Goal: Task Accomplishment & Management: Complete application form

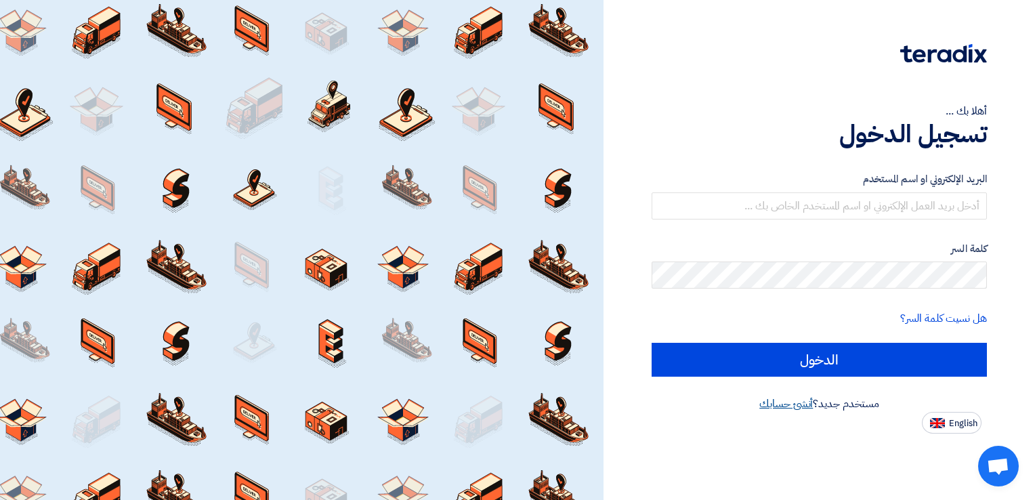
click at [791, 401] on link "أنشئ حسابك" at bounding box center [786, 404] width 54 height 16
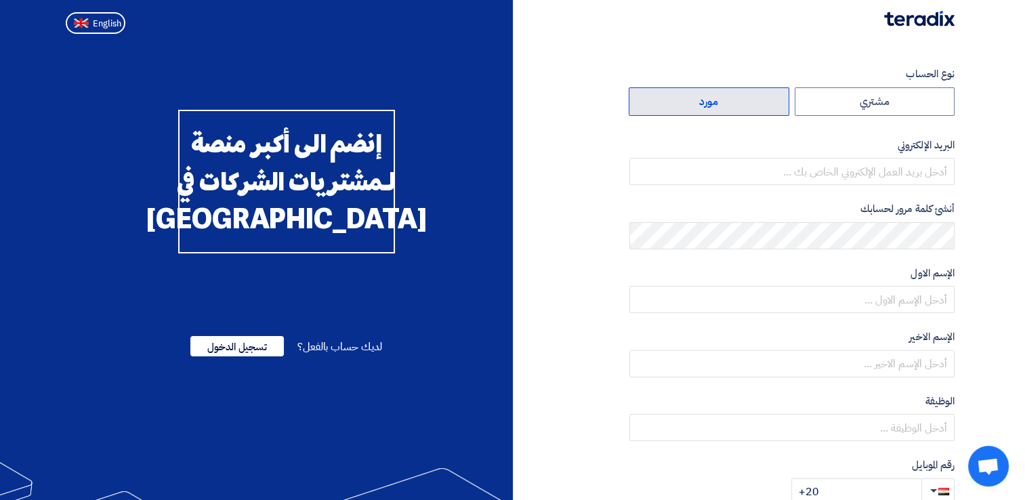
click at [743, 107] on label "مورد" at bounding box center [709, 101] width 161 height 28
click at [743, 107] on input "مورد" at bounding box center [708, 101] width 159 height 27
radio input "true"
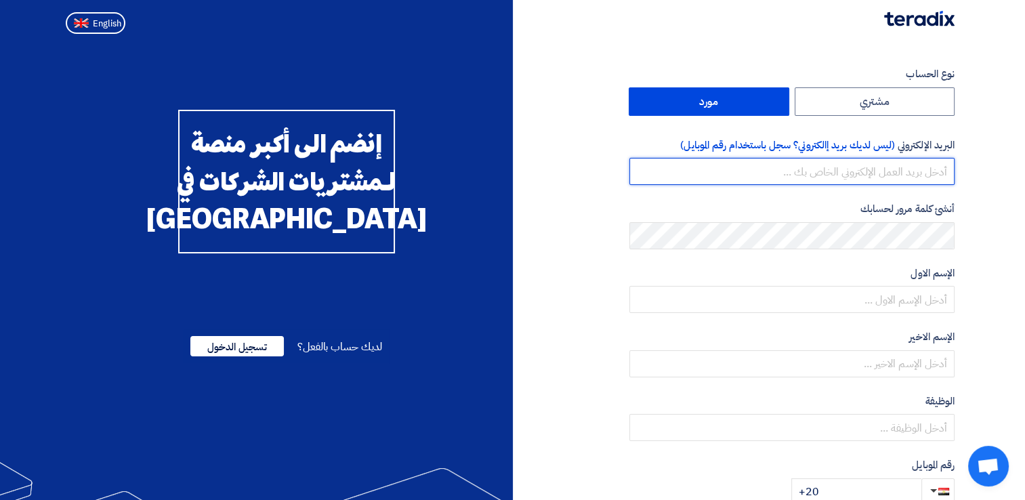
click at [882, 177] on input "email" at bounding box center [791, 171] width 325 height 27
click at [924, 171] on input "[EMAIL_ADDRESS][DOMAIN_NAME]" at bounding box center [791, 171] width 325 height 27
type input "[EMAIL_ADDRESS][DOMAIN_NAME]"
drag, startPoint x: 791, startPoint y: 171, endPoint x: 954, endPoint y: 171, distance: 162.6
click at [954, 171] on input "[EMAIL_ADDRESS][DOMAIN_NAME]" at bounding box center [791, 171] width 325 height 27
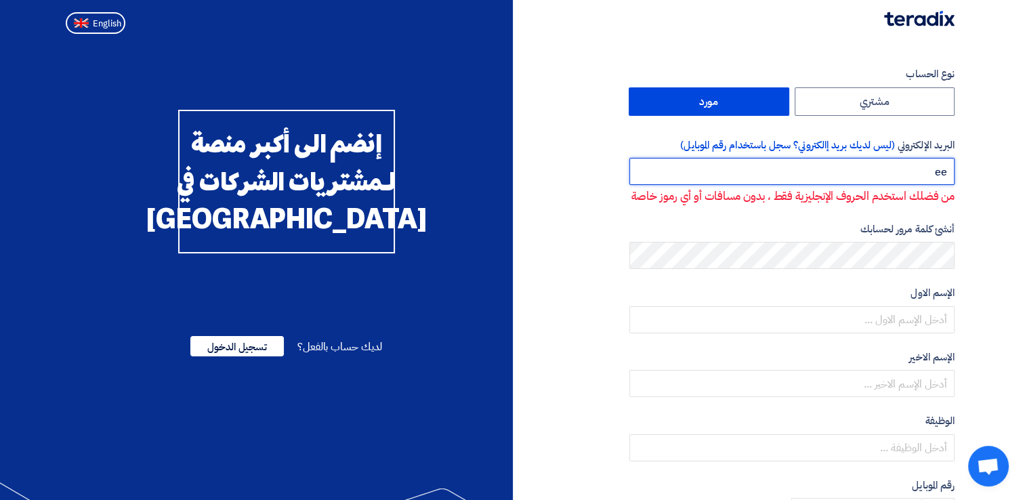
type input "e"
type input "s"
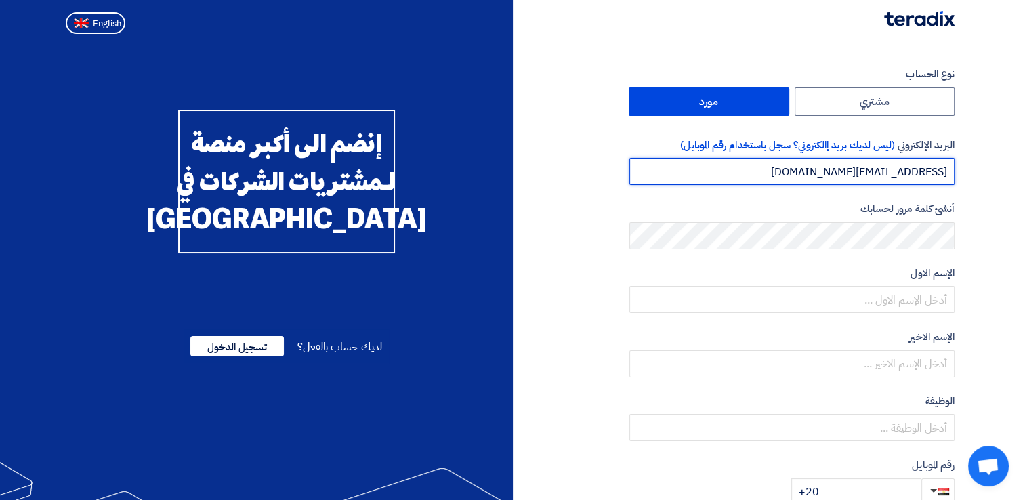
type input "[EMAIL_ADDRESS][DOMAIN_NAME]"
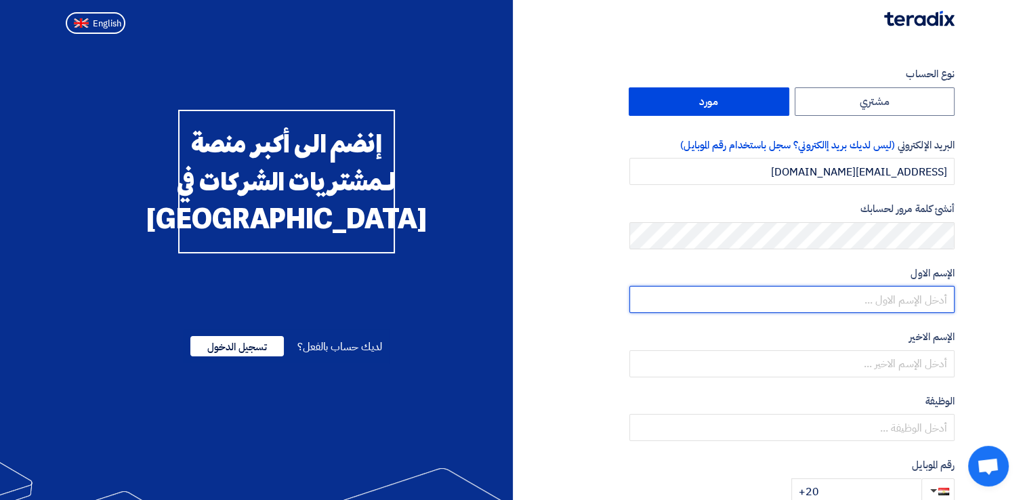
click at [748, 302] on input "text" at bounding box center [791, 299] width 325 height 27
type input "[PERSON_NAME]"
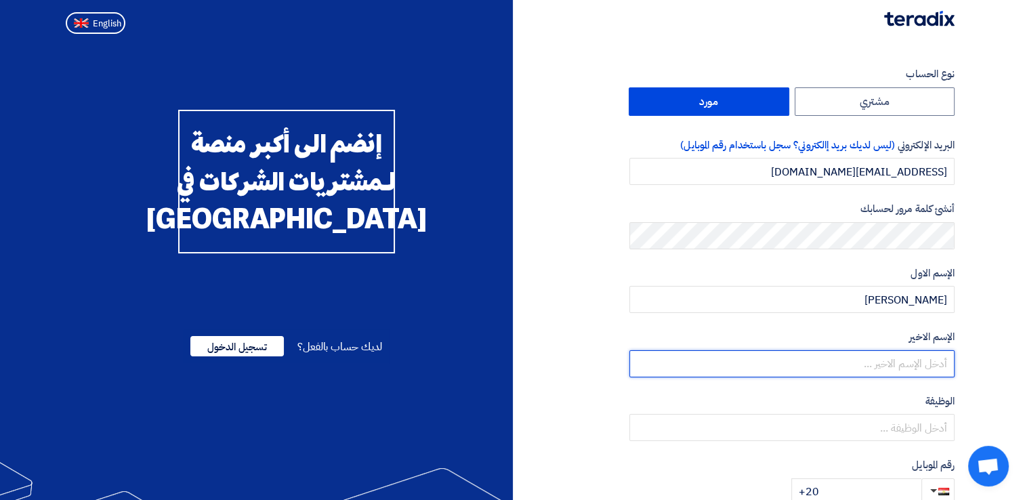
click at [913, 373] on input "text" at bounding box center [791, 363] width 325 height 27
type input "moustafa"
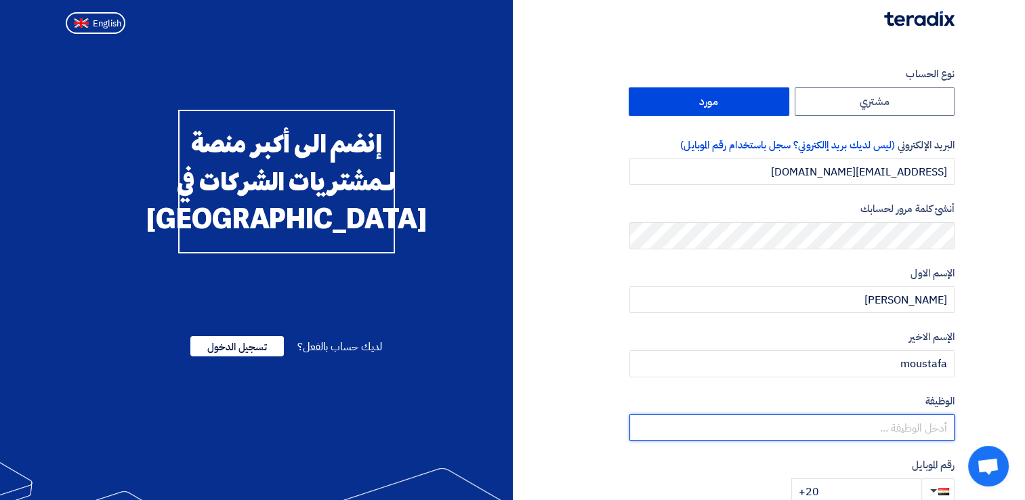
click at [936, 427] on input "text" at bounding box center [791, 427] width 325 height 27
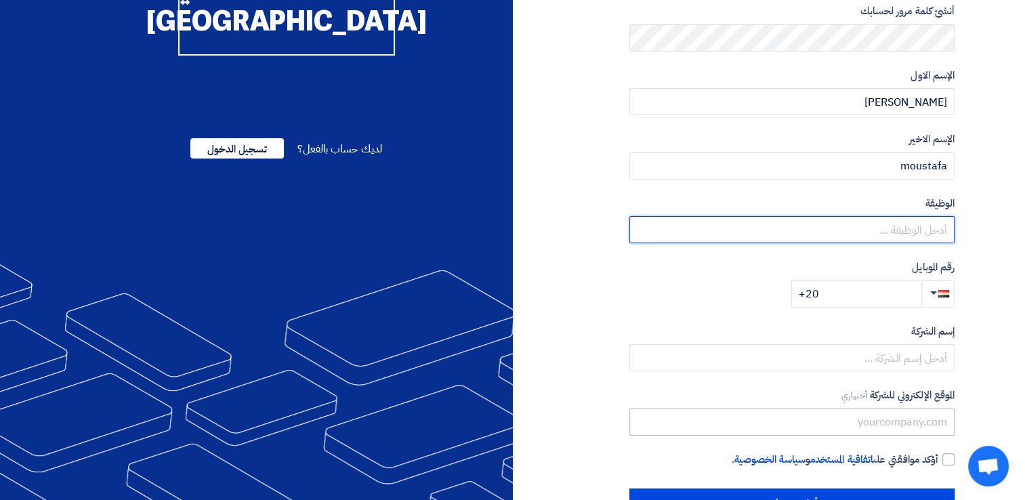
scroll to position [203, 0]
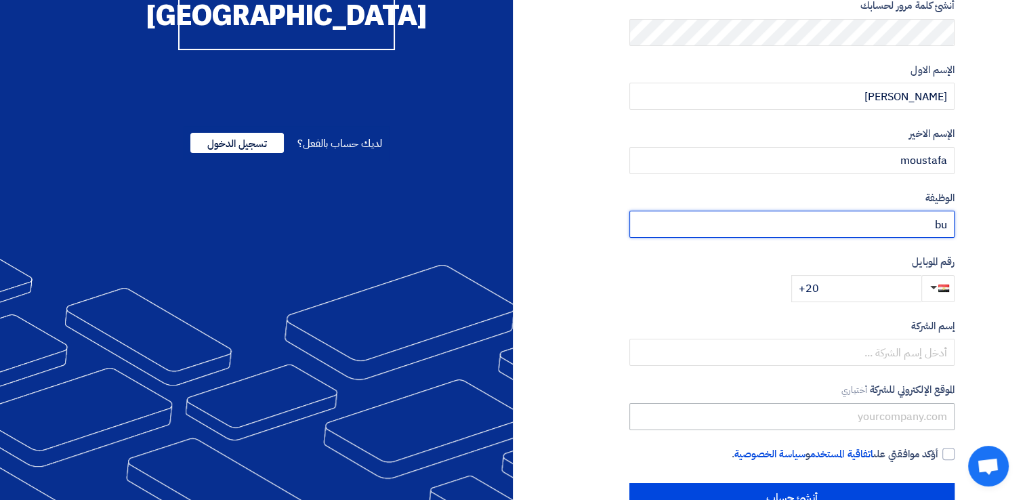
type input "b"
type input "Business Development"
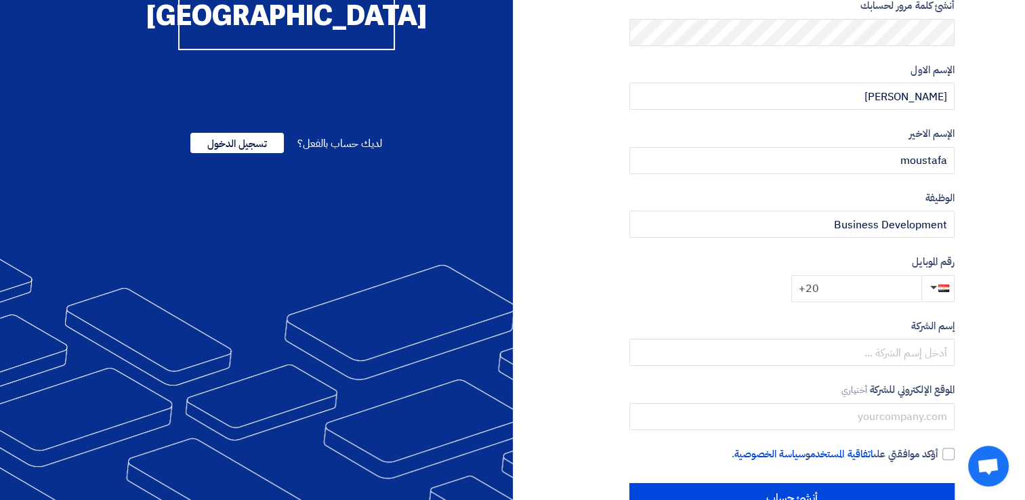
click at [898, 289] on input "+20" at bounding box center [856, 288] width 130 height 27
type input "[PHONE_NUMBER]"
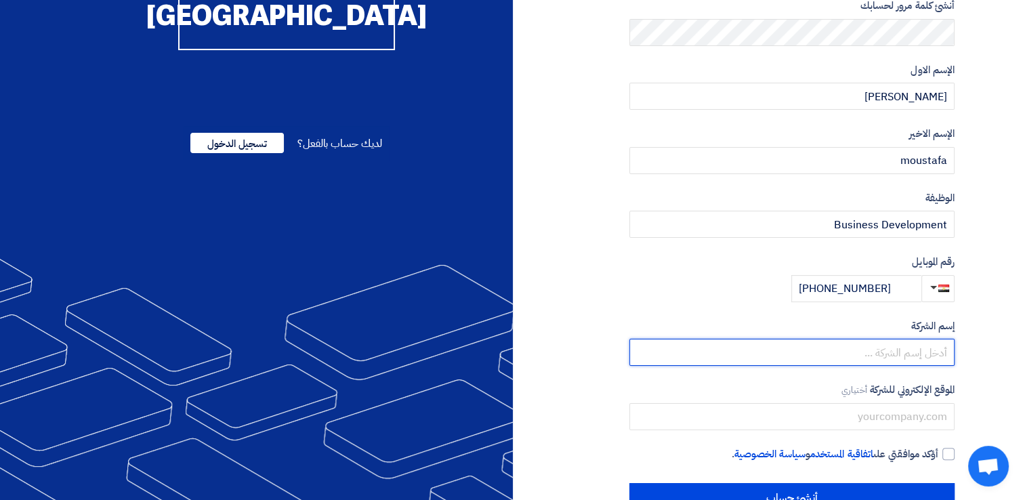
click at [893, 346] on input "text" at bounding box center [791, 352] width 325 height 27
type input "Neptune Advanced Solutions"
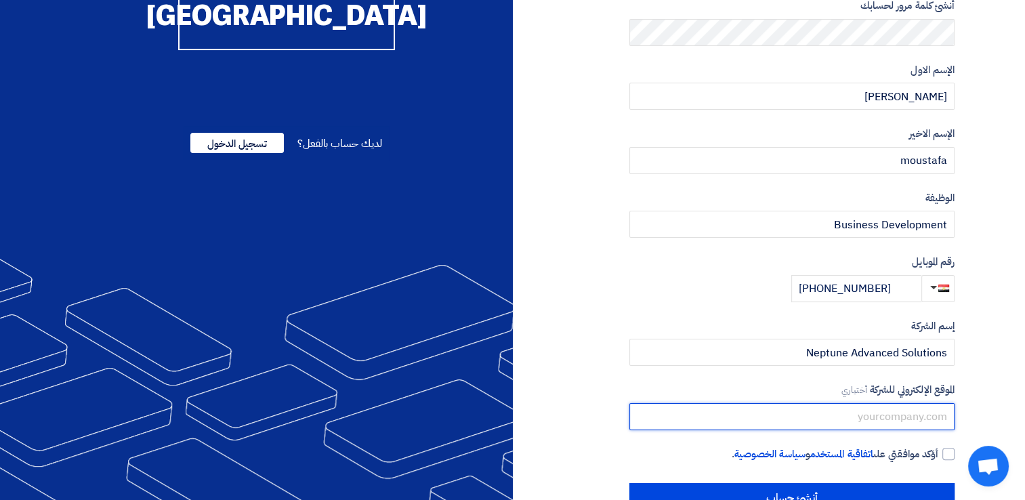
drag, startPoint x: 856, startPoint y: 427, endPoint x: 854, endPoint y: 412, distance: 15.0
click at [854, 412] on input "text" at bounding box center [791, 416] width 325 height 27
type input "[DOMAIN_NAME]"
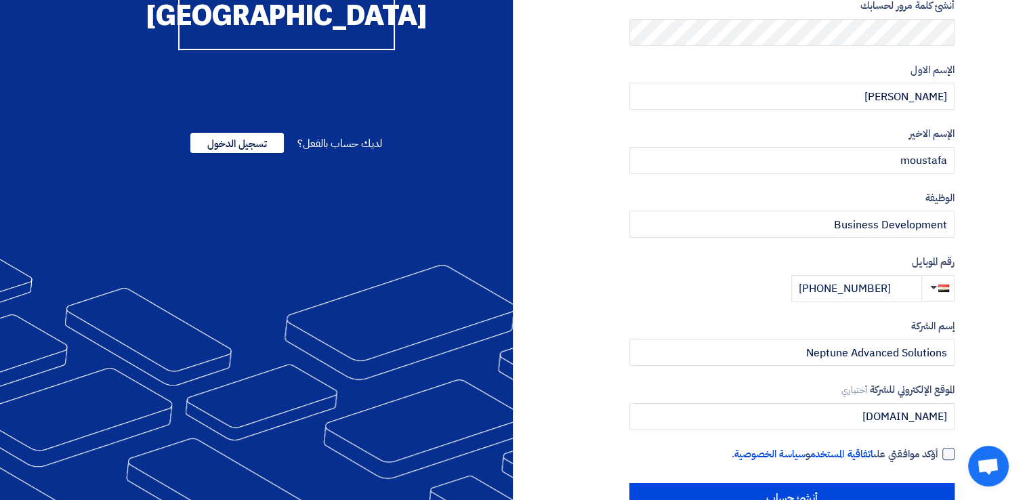
click at [945, 448] on div at bounding box center [948, 454] width 12 height 12
click at [938, 447] on input "أؤكد موافقتي على اتفاقية المستخدم و سياسة الخصوصية ." at bounding box center [775, 459] width 325 height 27
checkbox input "true"
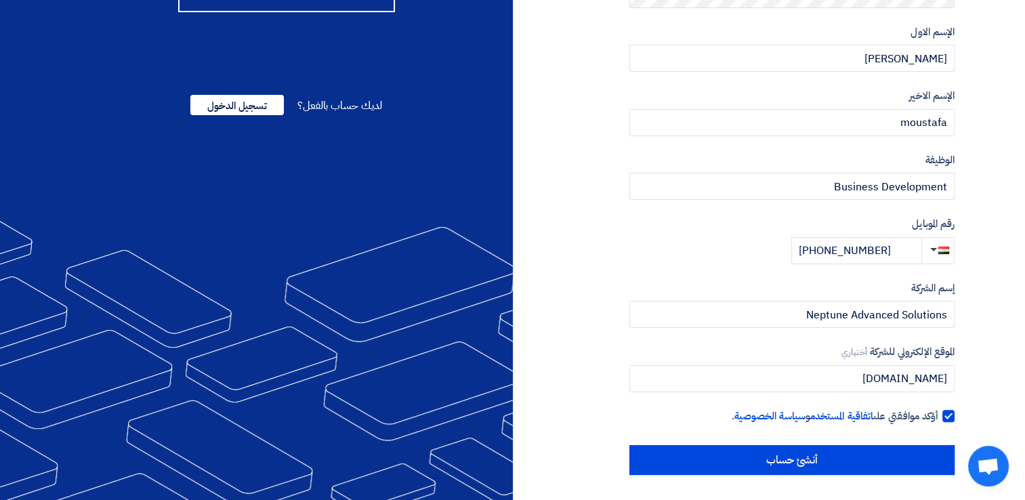
scroll to position [242, 0]
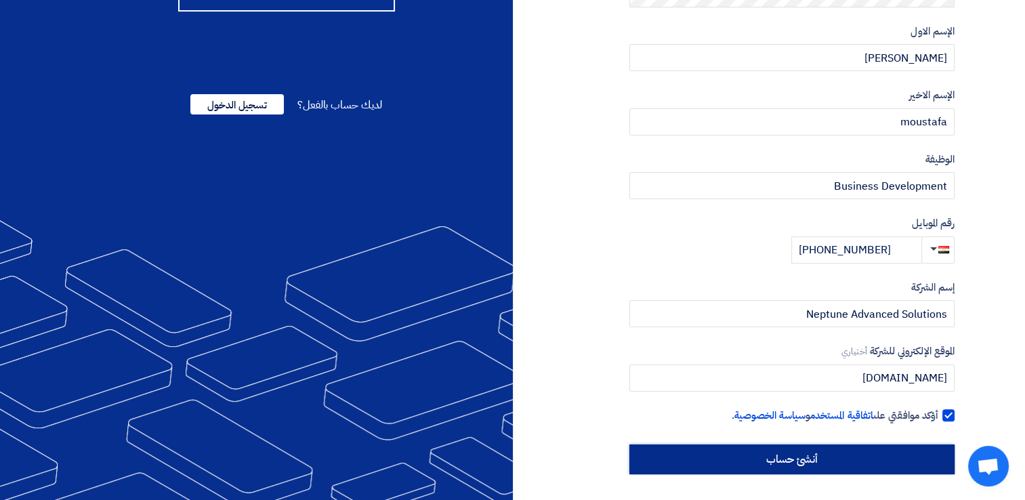
click at [859, 456] on input "أنشئ حساب" at bounding box center [791, 459] width 325 height 30
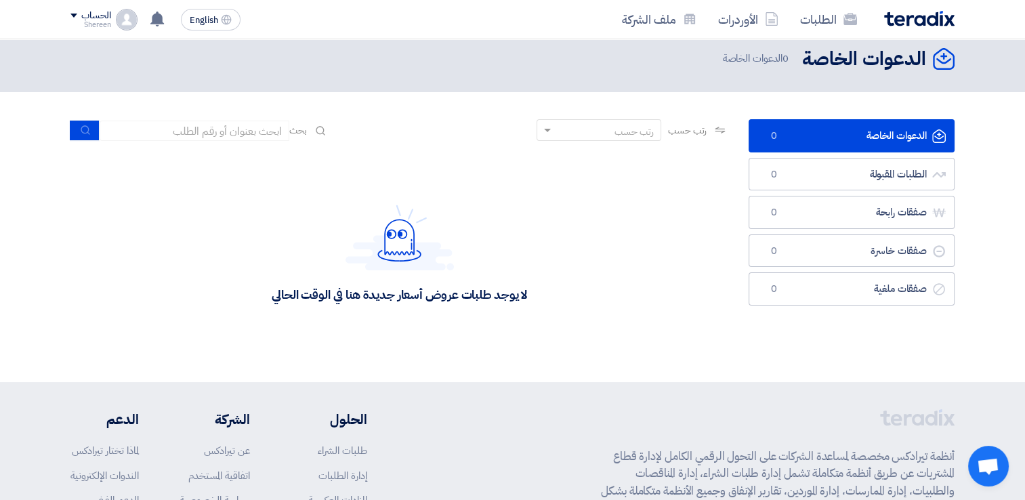
scroll to position [3, 0]
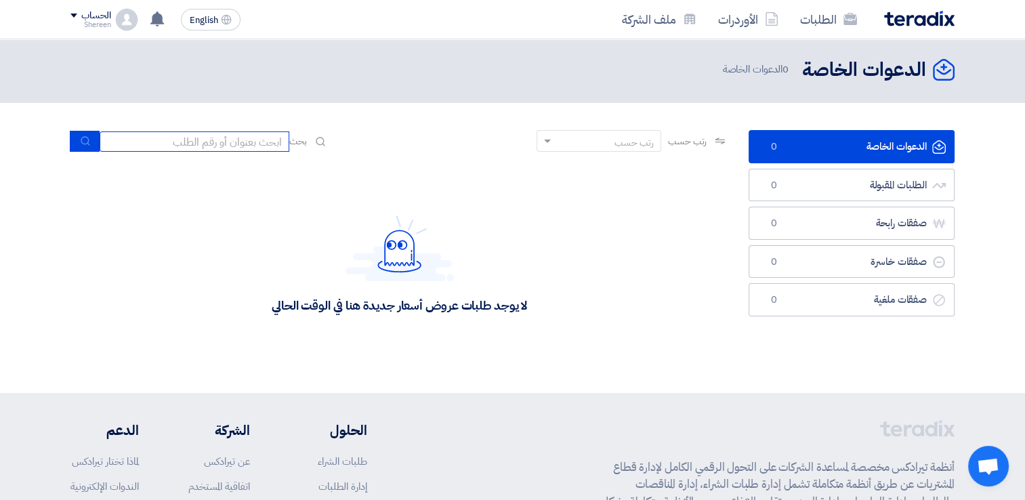
click at [260, 142] on input at bounding box center [195, 141] width 190 height 20
drag, startPoint x: 343, startPoint y: 186, endPoint x: 331, endPoint y: 178, distance: 14.5
click at [343, 186] on div "لا يوجد طلبات عروض أسعار جديدة هنا في الوقت الحالي" at bounding box center [399, 264] width 658 height 203
click at [238, 139] on input at bounding box center [195, 141] width 190 height 20
paste input "71272"
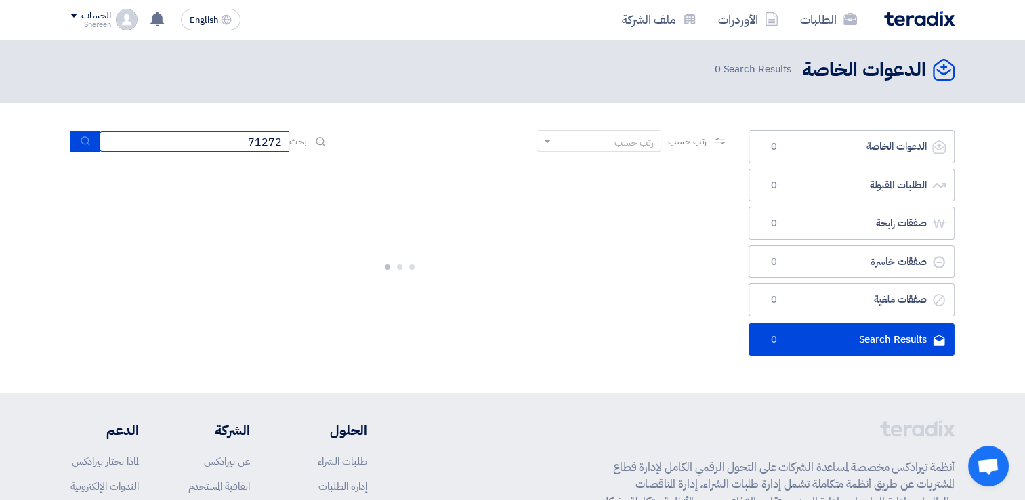
scroll to position [0, 0]
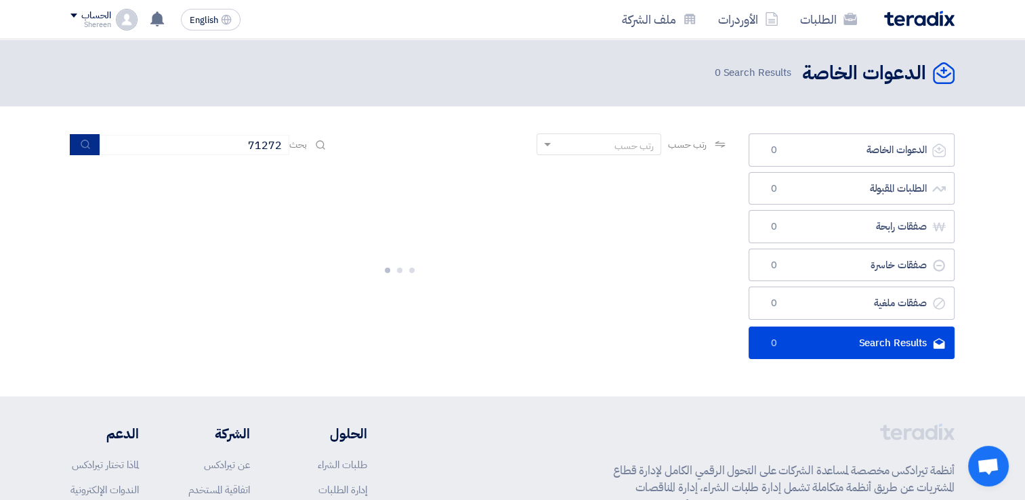
click at [88, 146] on icon "submit" at bounding box center [85, 144] width 11 height 11
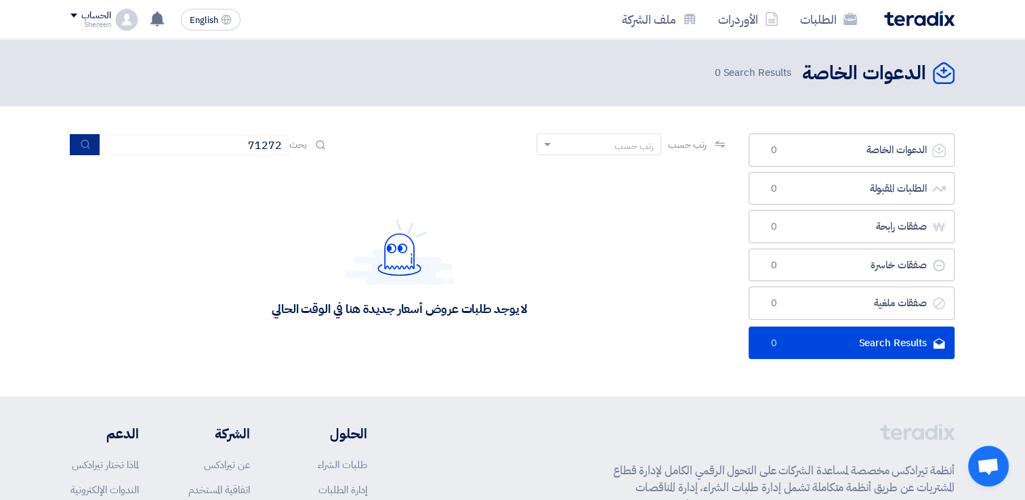
click at [83, 152] on div "رتب حسب رتب حسب بحث 71272" at bounding box center [399, 149] width 658 height 33
click at [83, 152] on button "submit" at bounding box center [85, 144] width 30 height 21
click at [90, 139] on icon "submit" at bounding box center [85, 144] width 11 height 11
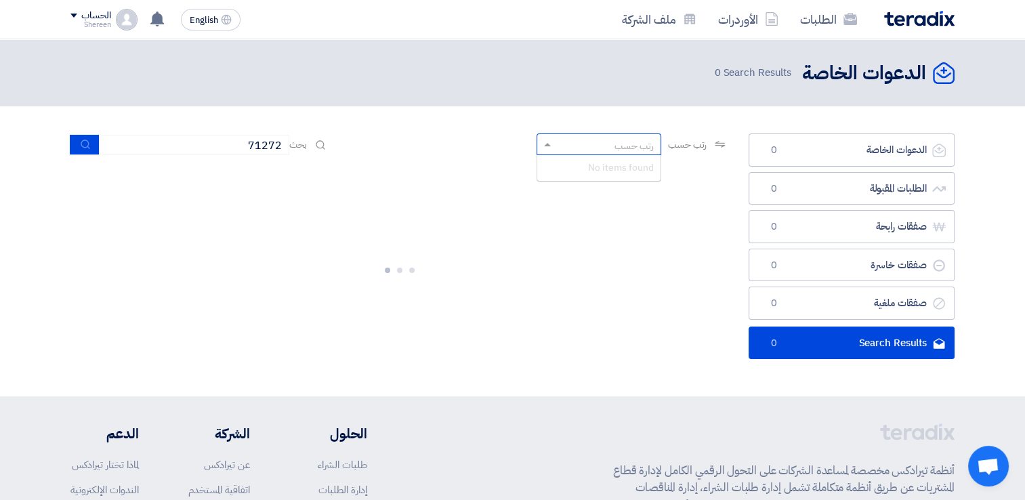
click at [624, 142] on div "رتب حسب" at bounding box center [633, 146] width 39 height 14
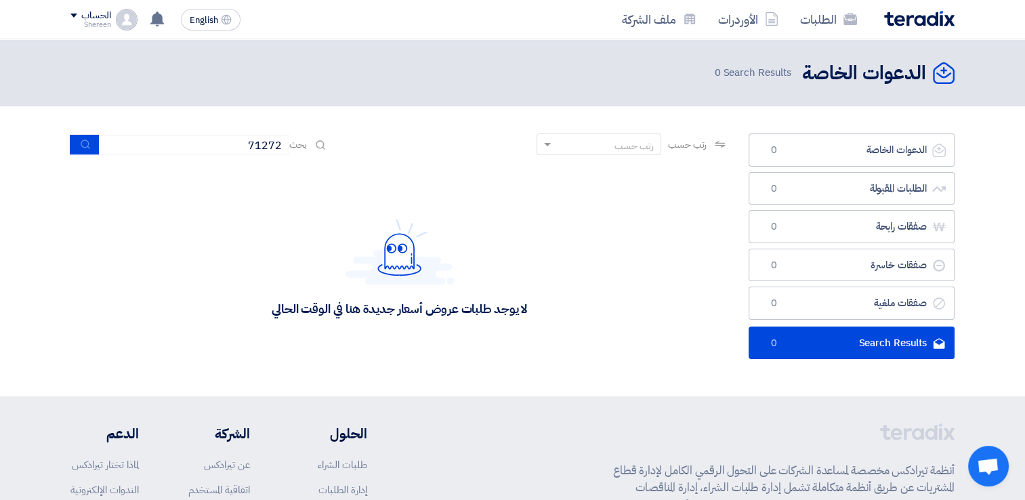
click at [624, 142] on div "رتب حسب" at bounding box center [633, 146] width 39 height 14
click at [222, 146] on input "71272" at bounding box center [195, 145] width 190 height 20
type input "71272"
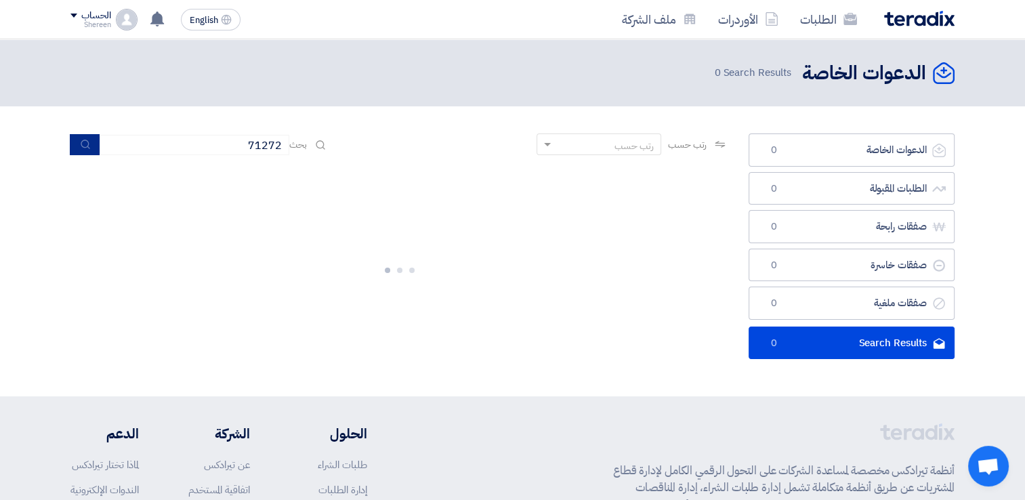
click at [87, 140] on use "submit" at bounding box center [85, 144] width 9 height 9
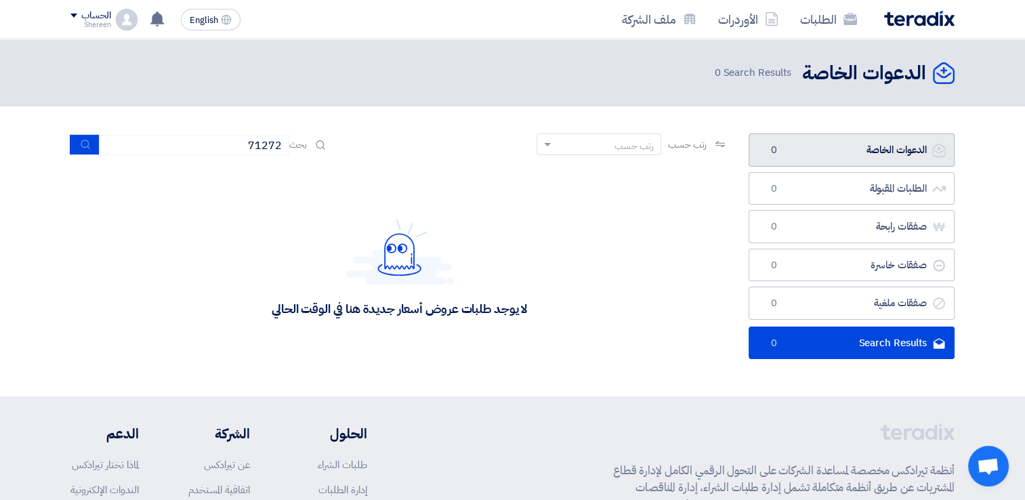
click at [822, 157] on link "الدعوات الخاصة الدعوات الخاصة 0" at bounding box center [852, 149] width 206 height 33
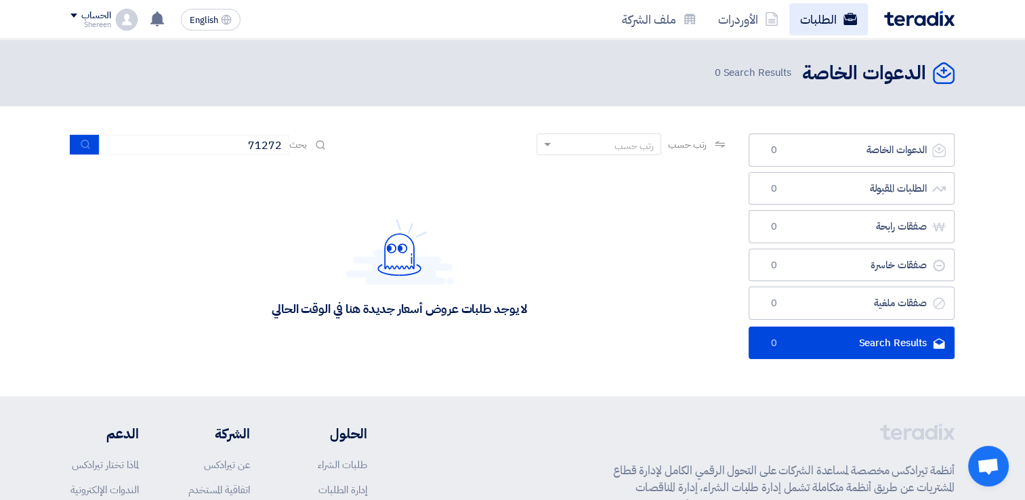
click at [815, 16] on link "الطلبات" at bounding box center [828, 19] width 79 height 32
click at [806, 18] on link "الطلبات" at bounding box center [828, 19] width 79 height 32
click at [725, 20] on link "الأوردرات" at bounding box center [748, 19] width 82 height 32
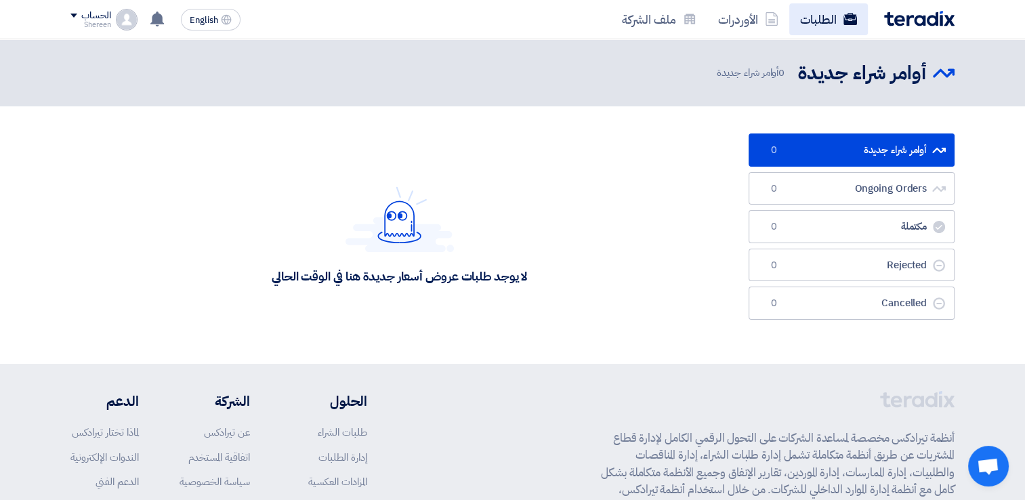
click at [816, 18] on link "الطلبات" at bounding box center [828, 19] width 79 height 32
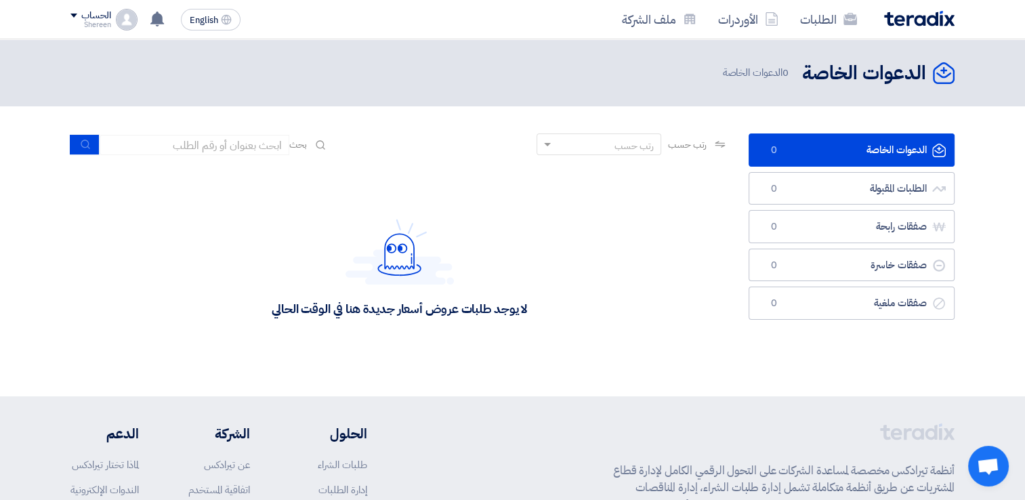
click at [465, 213] on div "لا يوجد طلبات عروض أسعار جديدة هنا في الوقت الحالي" at bounding box center [399, 267] width 658 height 203
click at [761, 26] on link "الأوردرات" at bounding box center [748, 19] width 82 height 32
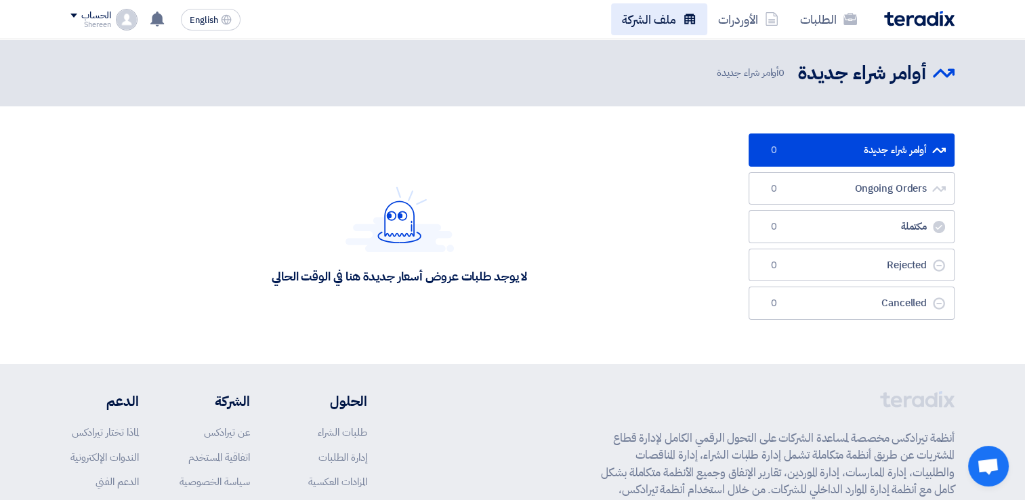
click at [675, 17] on link "ملف الشركة" at bounding box center [659, 19] width 96 height 32
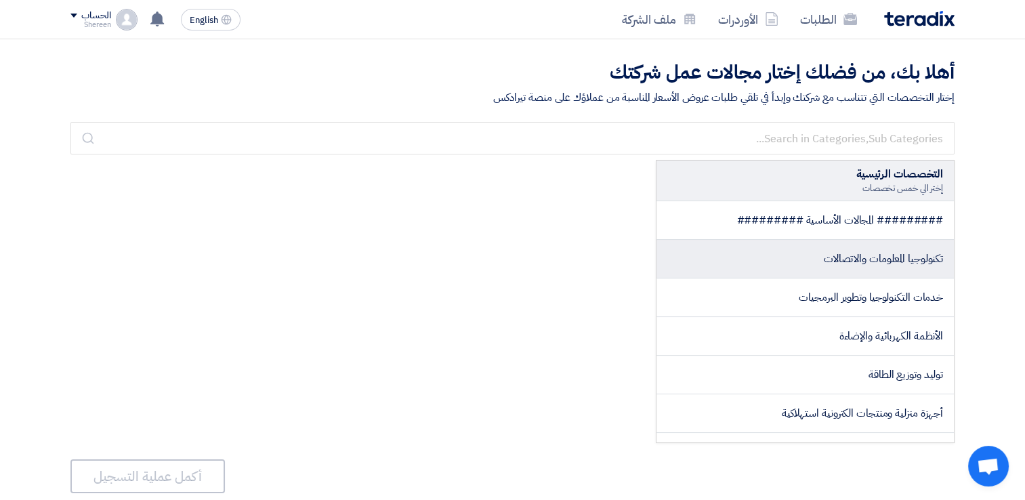
click at [762, 257] on li "تكنولوجيا المعلومات والاتصالات" at bounding box center [804, 259] width 297 height 39
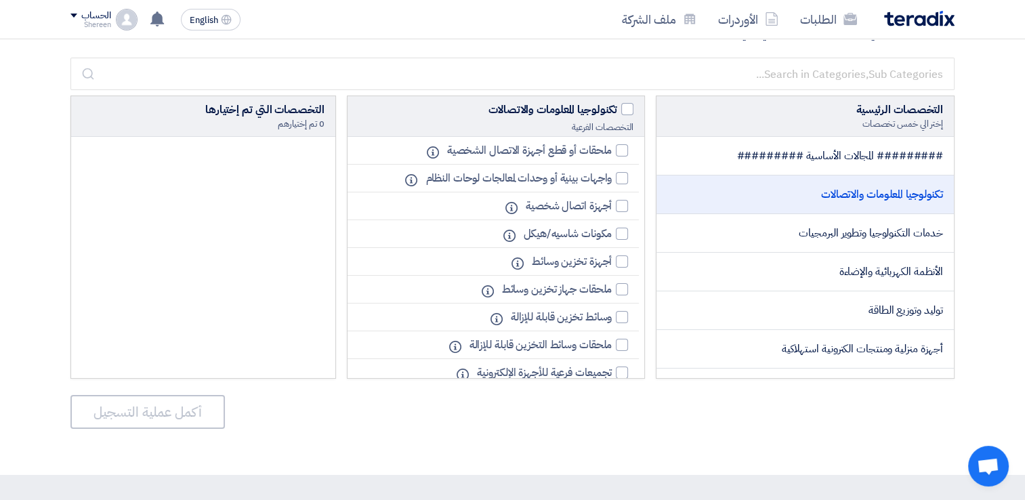
scroll to position [135, 0]
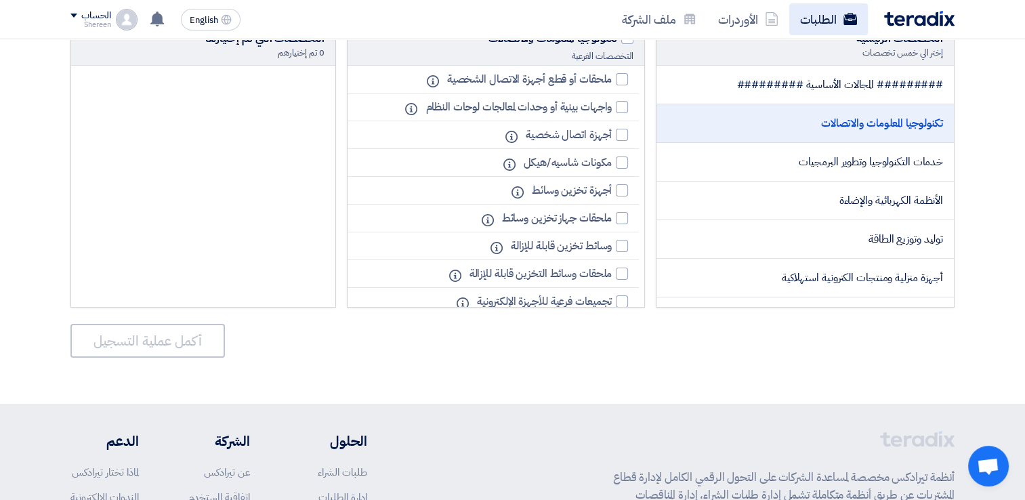
click at [805, 23] on link "الطلبات" at bounding box center [828, 19] width 79 height 32
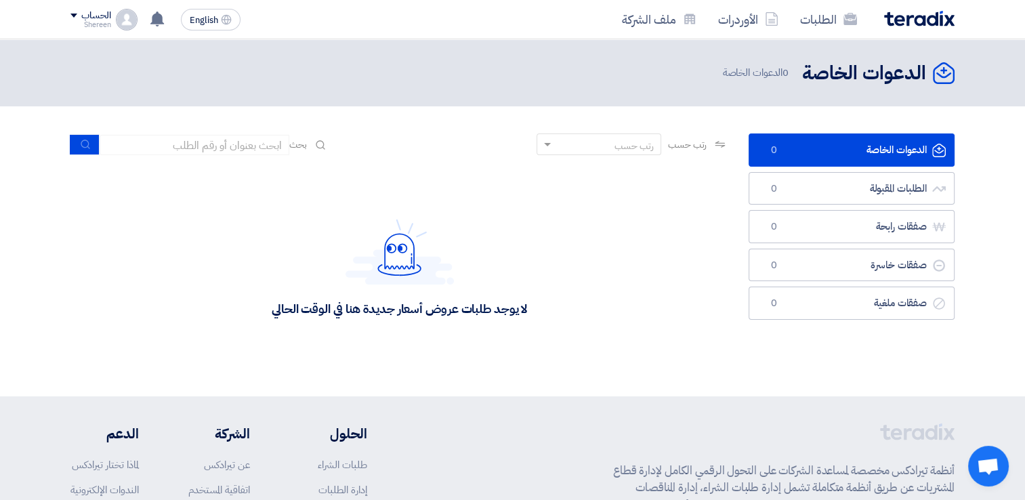
drag, startPoint x: 101, startPoint y: 167, endPoint x: 170, endPoint y: 155, distance: 70.1
drag, startPoint x: 170, startPoint y: 155, endPoint x: 195, endPoint y: 148, distance: 26.2
click at [195, 148] on input at bounding box center [195, 145] width 190 height 20
type input "71272"
click at [88, 137] on button "submit" at bounding box center [85, 144] width 30 height 21
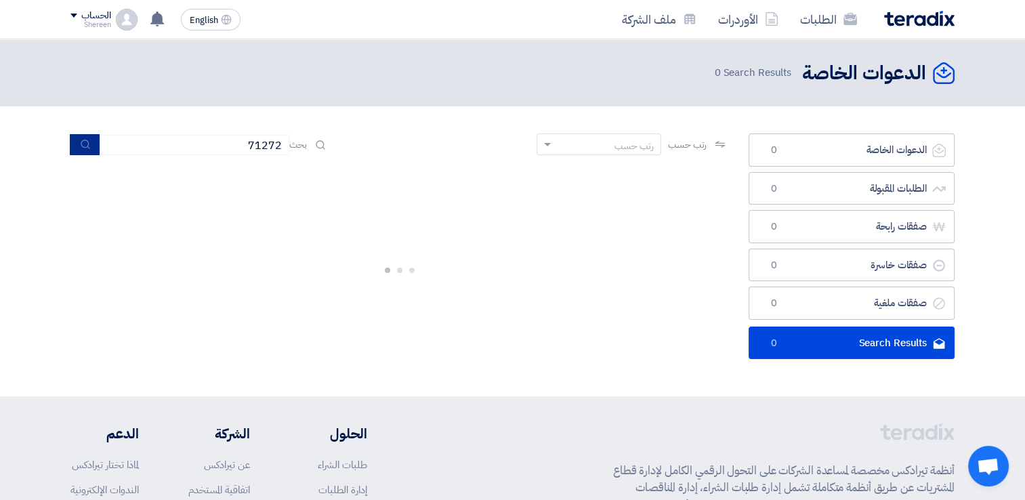
click at [91, 152] on button "submit" at bounding box center [85, 144] width 30 height 21
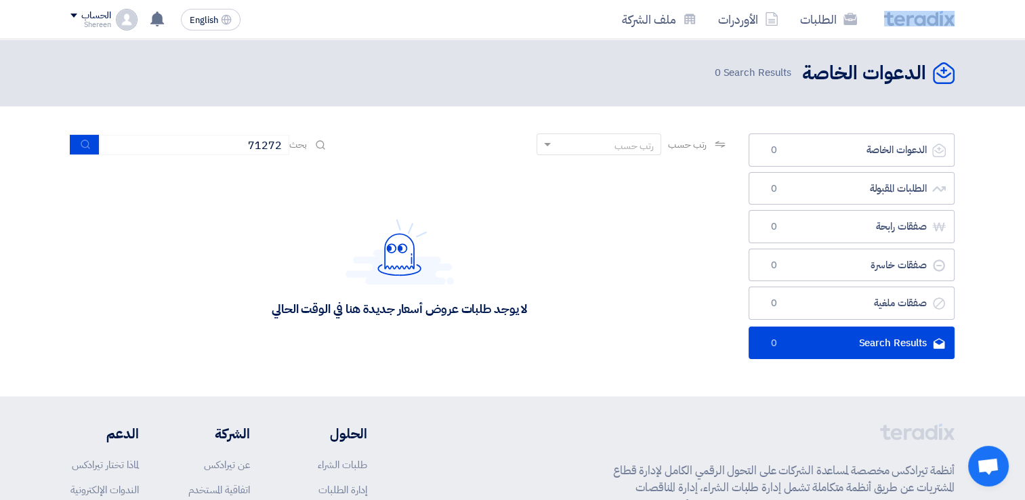
drag, startPoint x: 961, startPoint y: 16, endPoint x: 912, endPoint y: 25, distance: 50.2
click at [912, 25] on div "الطلبات الأوردرات ملف الشركة English EN لا توجد إشعارات جديدة لديك الحساب Shere…" at bounding box center [512, 19] width 904 height 39
drag, startPoint x: 912, startPoint y: 25, endPoint x: 984, endPoint y: 12, distance: 73.0
click at [984, 12] on nav "الطلبات الأوردرات ملف الشركة English EN لا توجد إشعارات جديدة لديك الحساب Shere…" at bounding box center [512, 19] width 1025 height 39
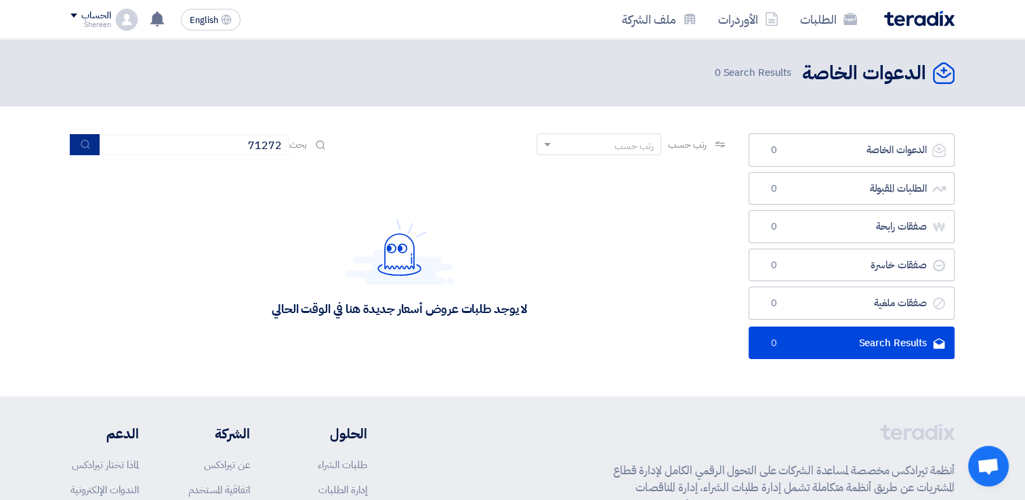
click at [85, 148] on icon "submit" at bounding box center [85, 144] width 11 height 11
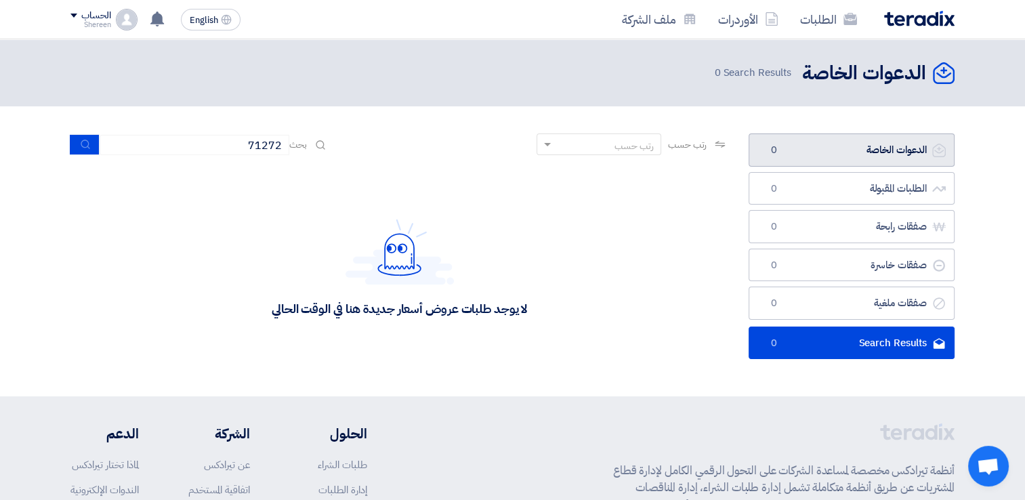
click at [861, 152] on link "الدعوات الخاصة الدعوات الخاصة 0" at bounding box center [852, 149] width 206 height 33
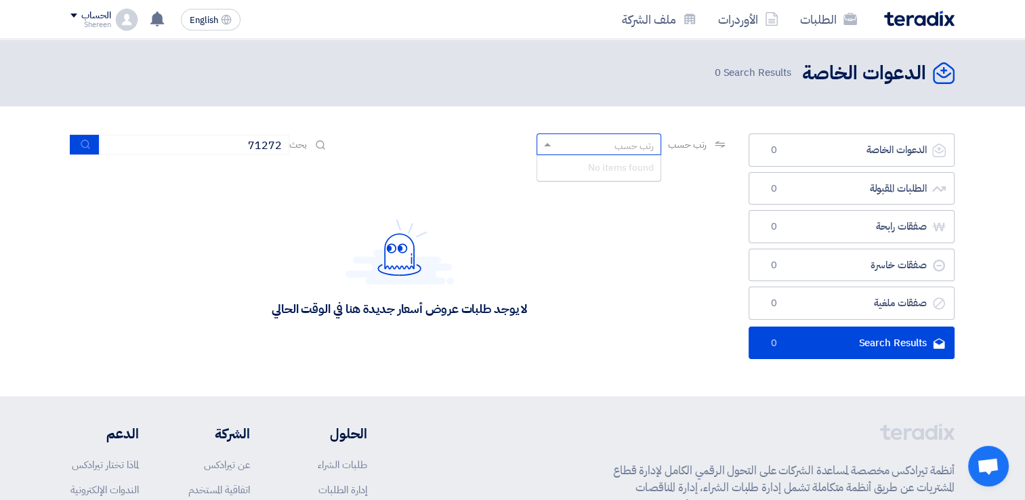
click at [642, 145] on div "رتب حسب" at bounding box center [633, 146] width 39 height 14
click at [583, 169] on div "No items found" at bounding box center [598, 167] width 123 height 25
click at [724, 145] on use at bounding box center [720, 144] width 10 height 7
click at [537, 140] on span at bounding box center [545, 145] width 17 height 14
click at [550, 134] on div "رتب حسب" at bounding box center [599, 144] width 125 height 22
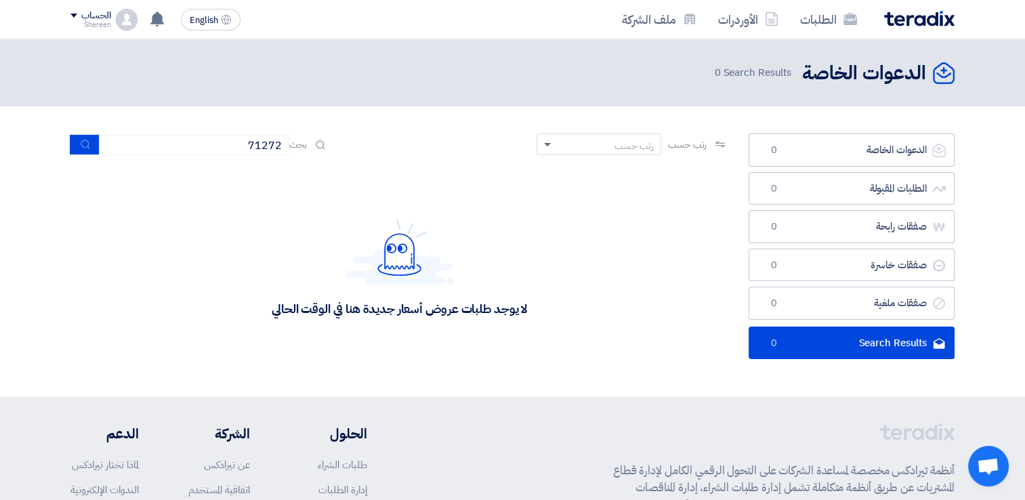
click at [542, 147] on span at bounding box center [545, 145] width 17 height 14
click at [123, 17] on img at bounding box center [127, 20] width 22 height 22
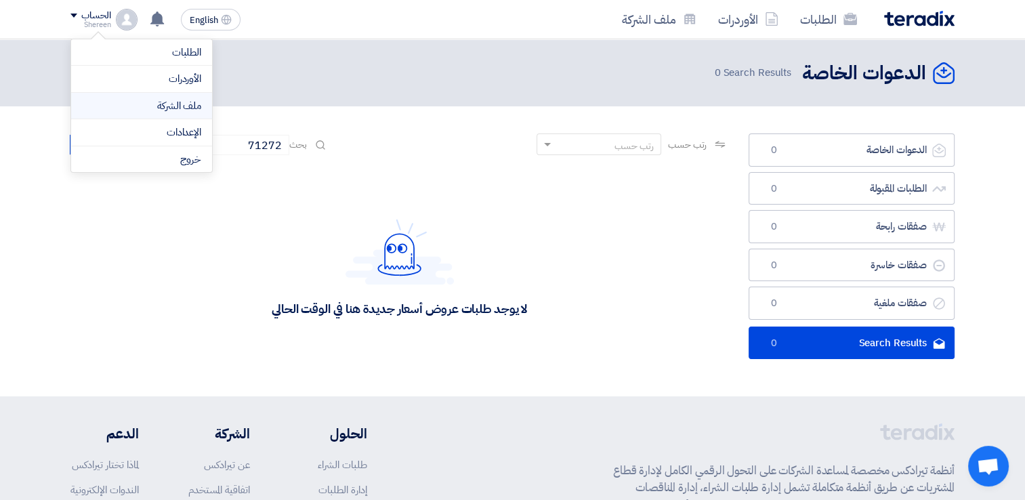
click at [174, 105] on link "ملف الشركة" at bounding box center [141, 106] width 119 height 16
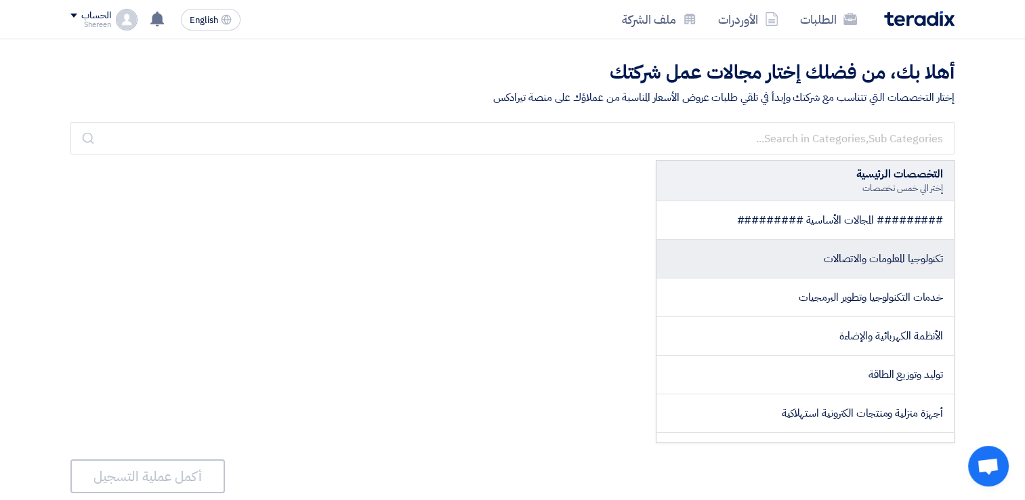
click at [844, 272] on li "تكنولوجيا المعلومات والاتصالات" at bounding box center [804, 259] width 297 height 39
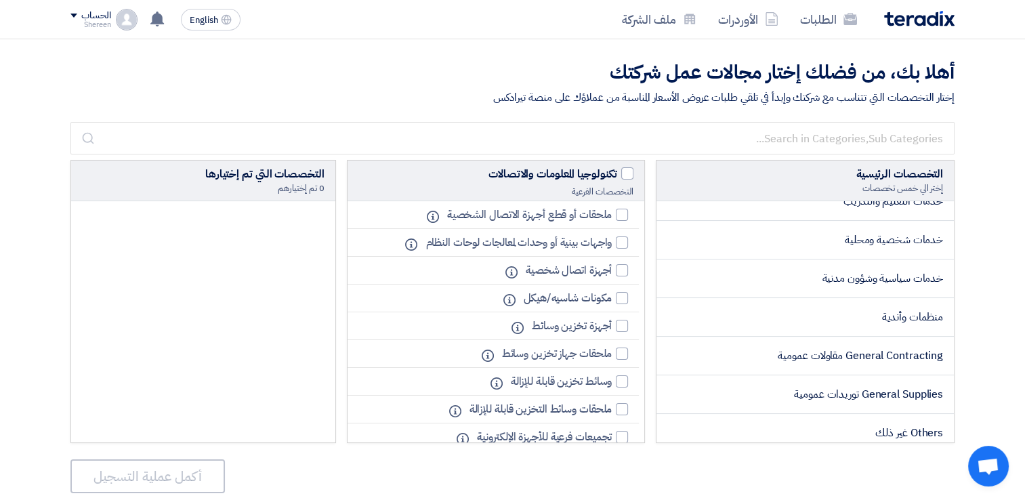
click at [998, 205] on div "أهلا بك، من فضلك إختار مجالات عمل شركتك إختار التخصصات التي تتناسب مع شركتك وإب…" at bounding box center [512, 289] width 1025 height 500
click at [917, 12] on img at bounding box center [919, 19] width 70 height 16
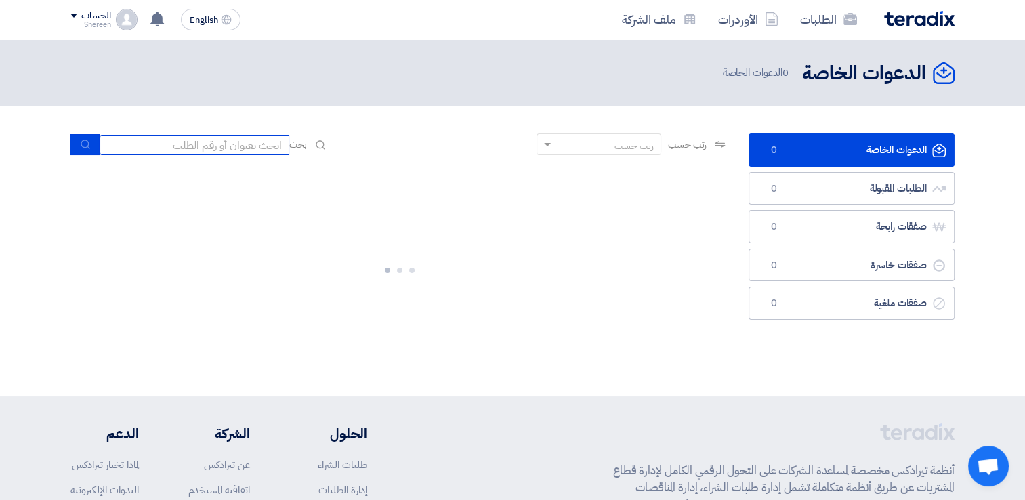
click at [259, 145] on input at bounding box center [195, 145] width 190 height 20
type input "71272"
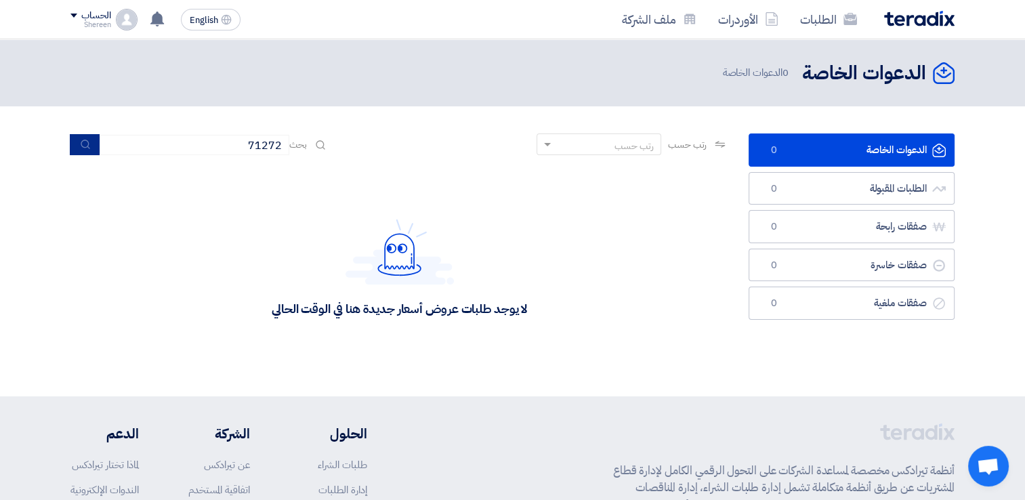
click at [85, 136] on button "submit" at bounding box center [85, 144] width 30 height 21
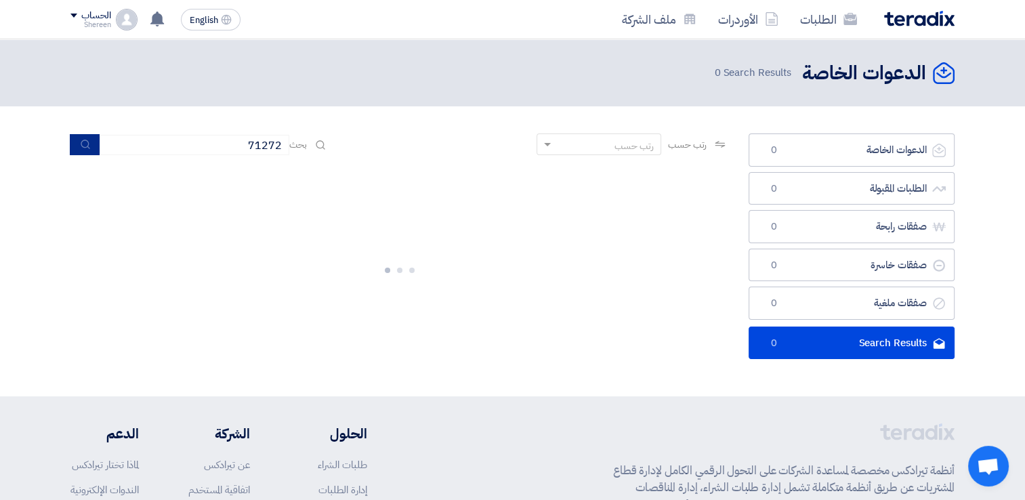
click at [85, 136] on button "submit" at bounding box center [85, 144] width 30 height 21
